Goal: Task Accomplishment & Management: Manage account settings

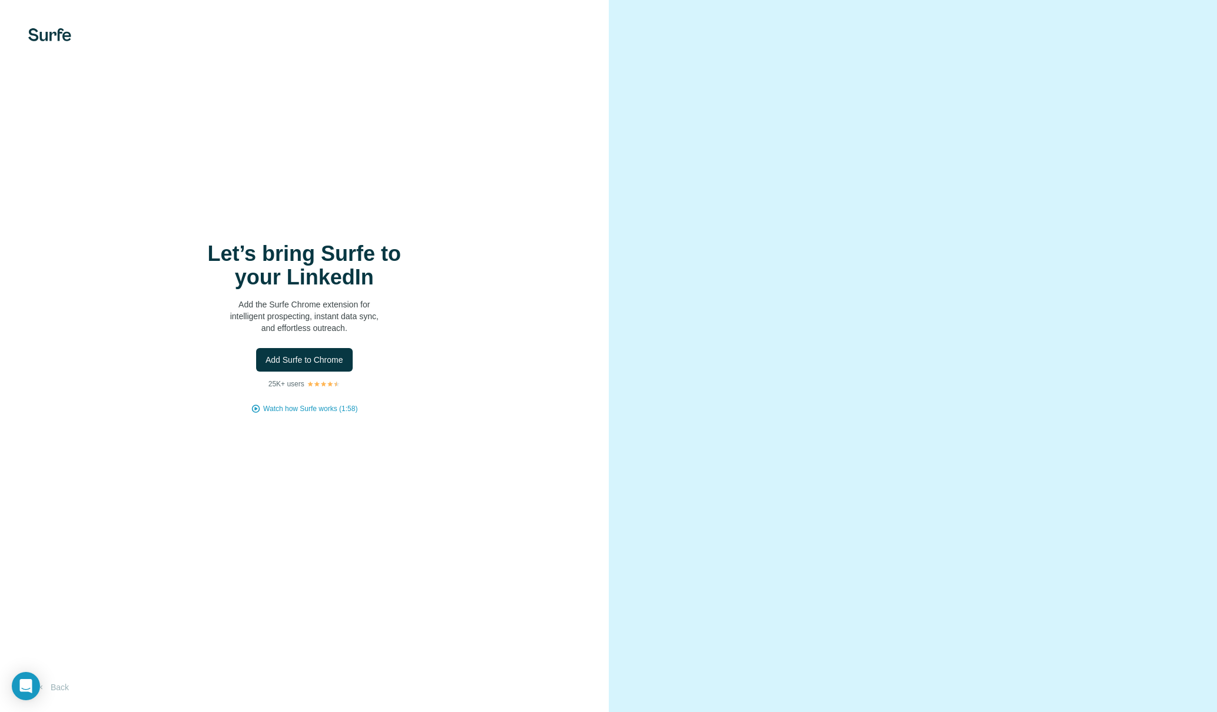
click at [421, 529] on div "Let’s bring Surfe to your LinkedIn Add the Surfe Chrome extension for intellige…" at bounding box center [304, 356] width 609 height 712
click at [73, 41] on div "Let’s bring Surfe to your LinkedIn Add the Surfe Chrome extension for intellige…" at bounding box center [304, 356] width 609 height 712
click at [59, 41] on div "Let’s bring Surfe to your LinkedIn Add the Surfe Chrome extension for intellige…" at bounding box center [304, 356] width 609 height 712
click at [311, 576] on div "Let’s bring Surfe to your LinkedIn Add the Surfe Chrome extension for intellige…" at bounding box center [304, 356] width 609 height 712
drag, startPoint x: 426, startPoint y: 500, endPoint x: 891, endPoint y: 434, distance: 469.6
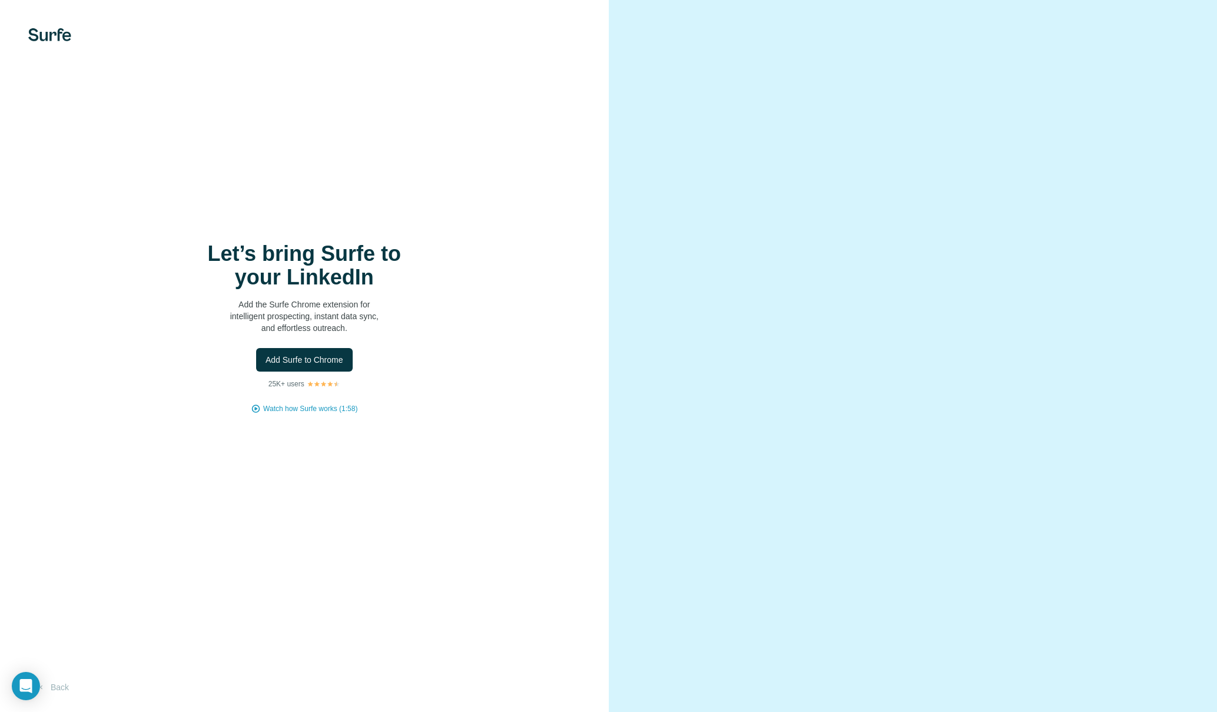
click at [886, 437] on div "Let’s bring Surfe to your LinkedIn Add the Surfe Chrome extension for intellige…" at bounding box center [608, 356] width 1217 height 712
click at [891, 434] on video at bounding box center [912, 356] width 424 height 212
drag, startPoint x: 883, startPoint y: 506, endPoint x: 898, endPoint y: 501, distance: 15.3
click at [898, 462] on video at bounding box center [912, 356] width 424 height 212
click at [1105, 278] on video at bounding box center [912, 356] width 424 height 212
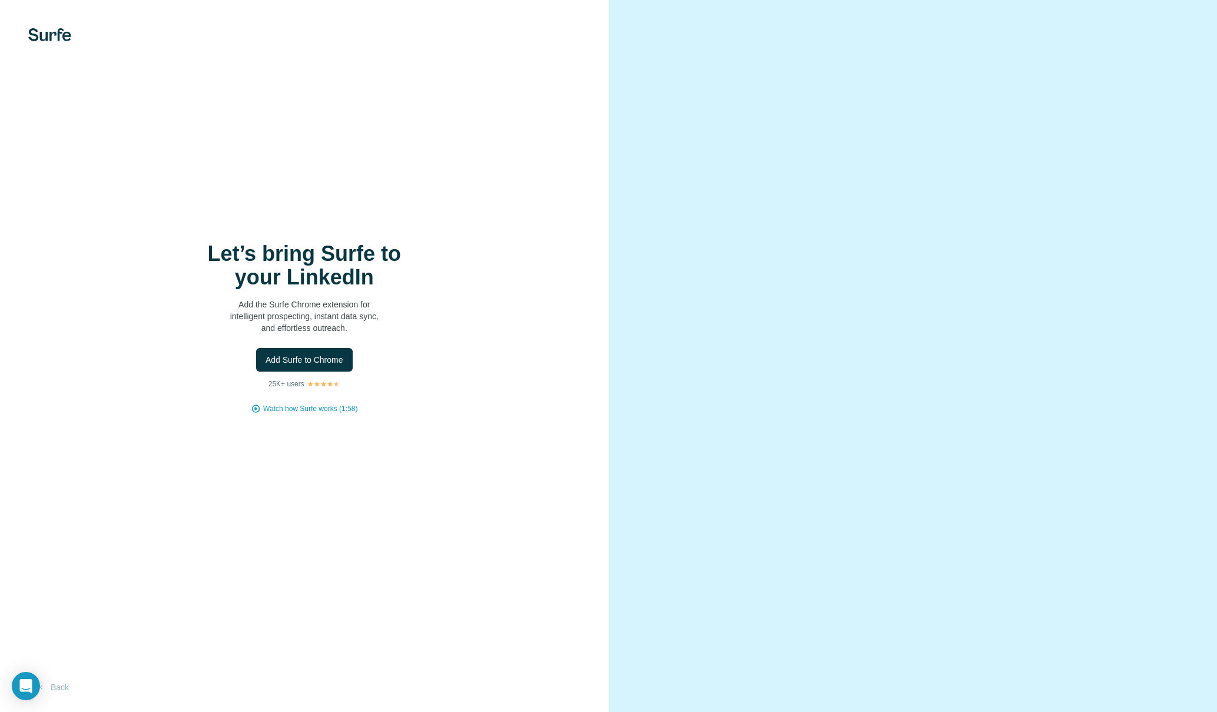
click at [1027, 250] on video at bounding box center [912, 356] width 424 height 212
click at [54, 28] on img at bounding box center [49, 34] width 43 height 13
click at [58, 688] on button "Back" at bounding box center [52, 686] width 49 height 21
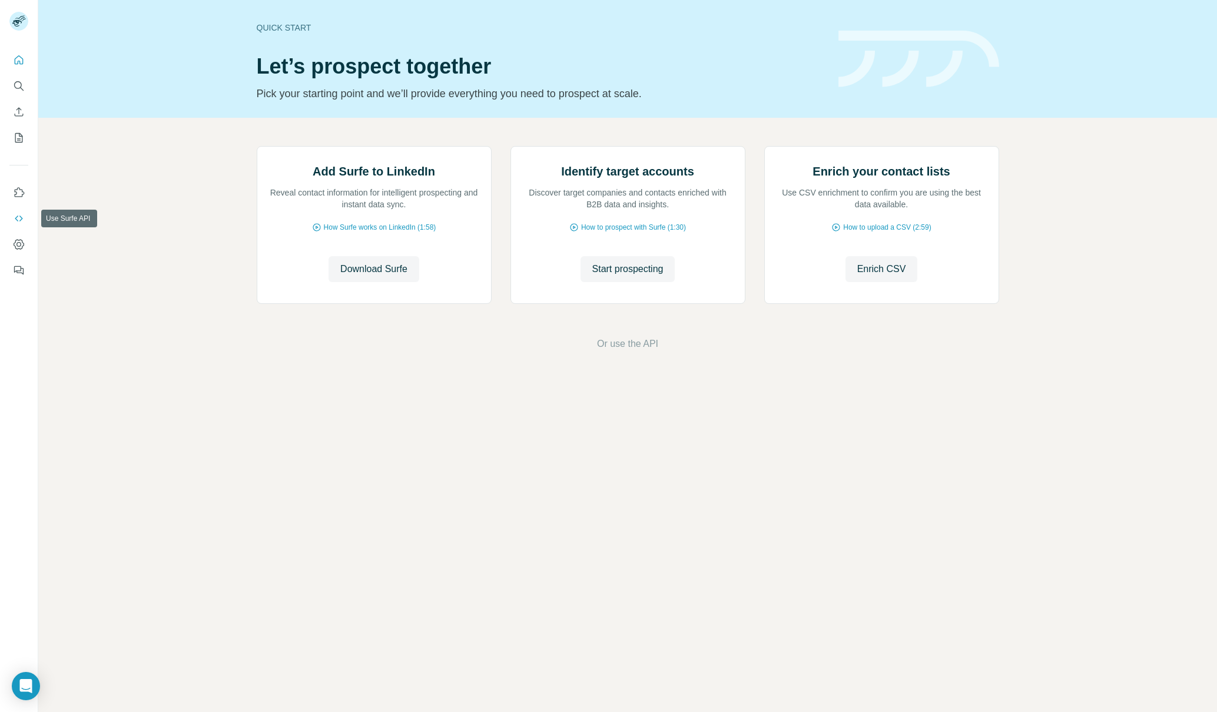
click at [21, 218] on icon "Use Surfe API" at bounding box center [19, 218] width 12 height 12
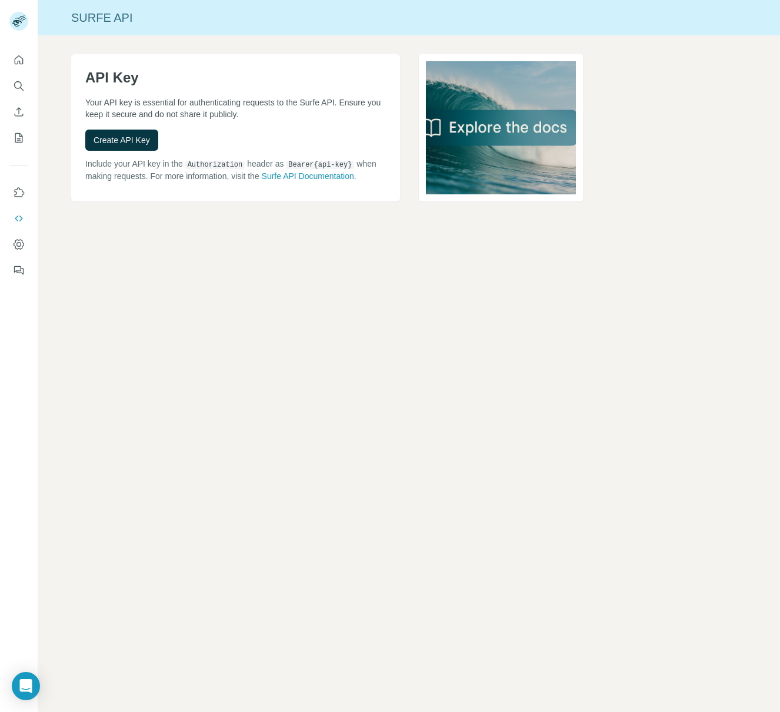
click at [127, 154] on div "API Key Your API key is essential for authenticating requests to the Surfe API.…" at bounding box center [235, 127] width 329 height 147
click at [127, 150] on button "Create API Key" at bounding box center [121, 139] width 73 height 21
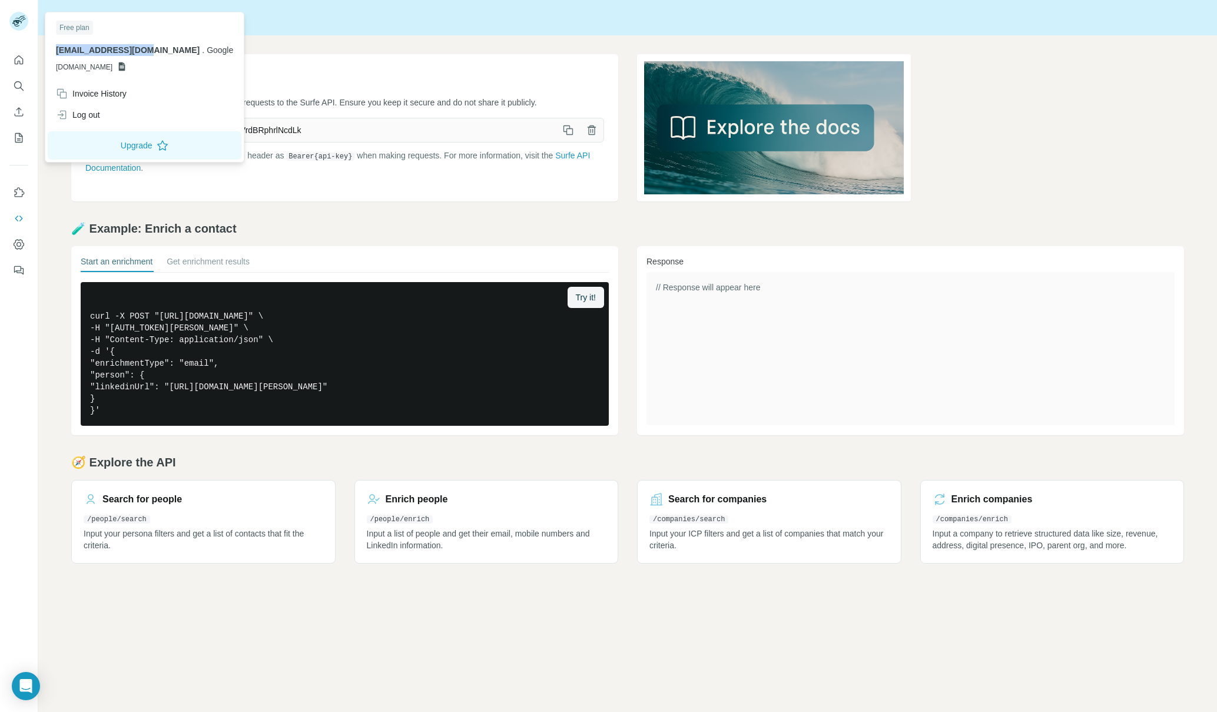
drag, startPoint x: 140, startPoint y: 48, endPoint x: 51, endPoint y: 35, distance: 89.8
click at [51, 35] on div "Free plan [EMAIL_ADDRESS][DOMAIN_NAME] . Google [DOMAIN_NAME]" at bounding box center [145, 49] width 194 height 68
copy span "[EMAIL_ADDRESS][DOMAIN_NAME]"
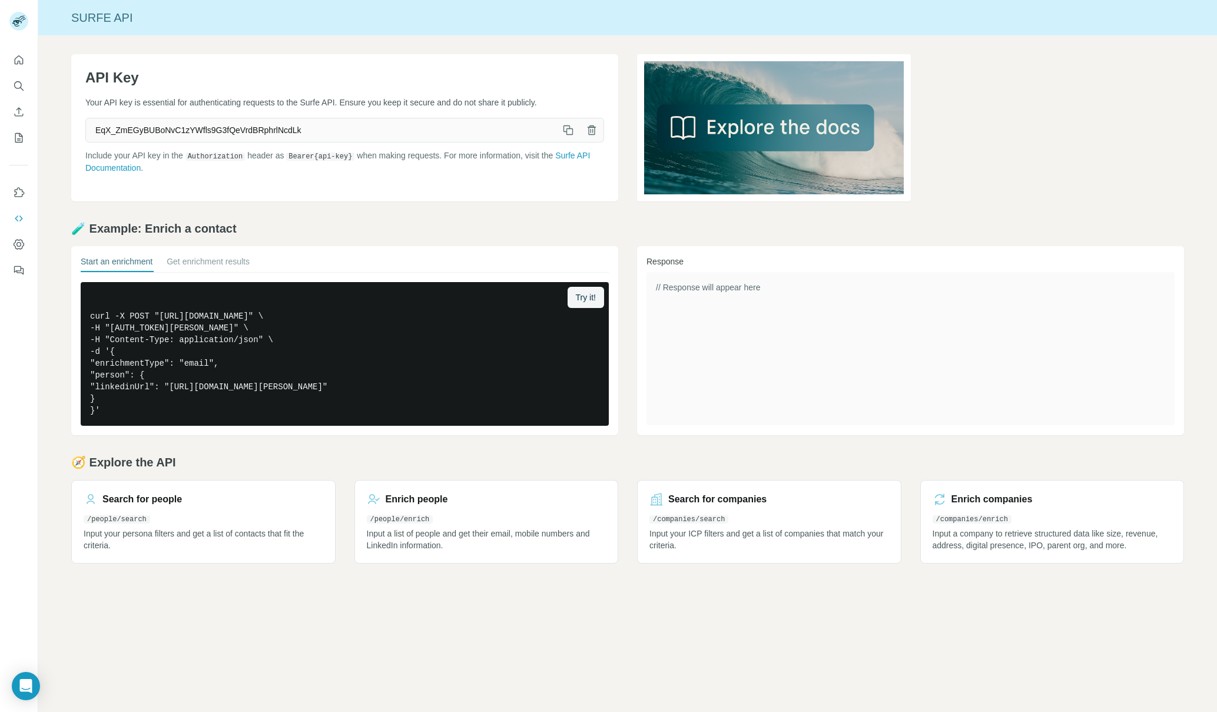
click at [570, 132] on icon "button" at bounding box center [568, 130] width 12 height 12
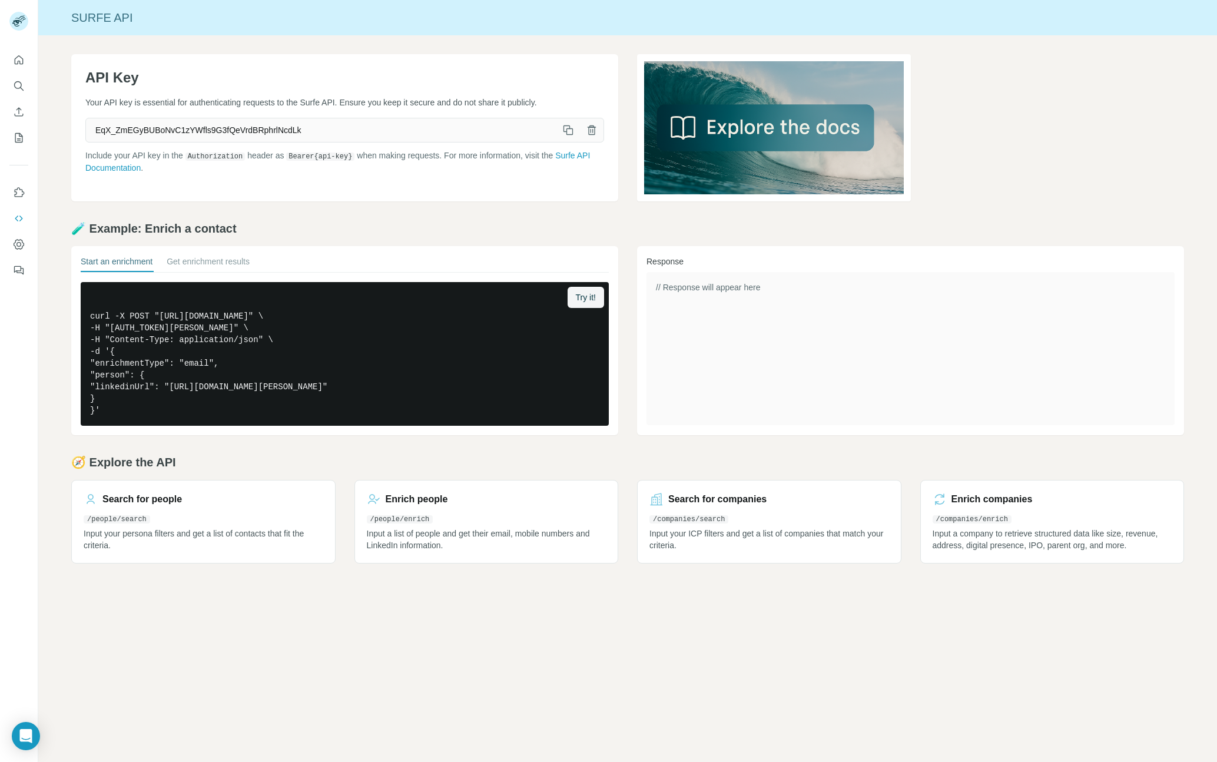
click at [564, 132] on icon "button" at bounding box center [568, 130] width 12 height 12
